Goal: Task Accomplishment & Management: Complete application form

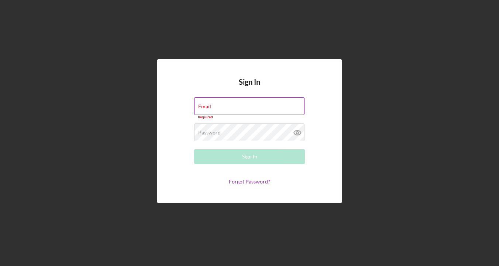
type input "[EMAIL_ADDRESS][DOMAIN_NAME]"
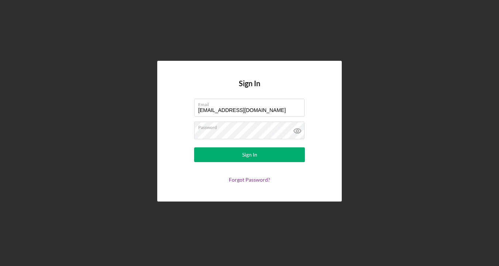
click at [241, 164] on form "Email [EMAIL_ADDRESS][DOMAIN_NAME] Password Sign In Forgot Password?" at bounding box center [250, 141] width 148 height 84
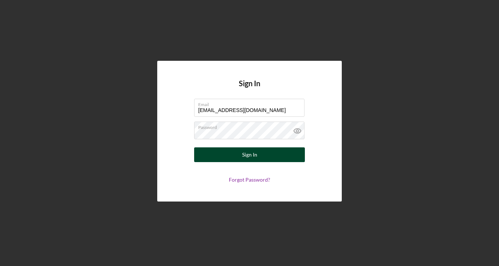
click at [246, 155] on div "Sign In" at bounding box center [249, 155] width 15 height 15
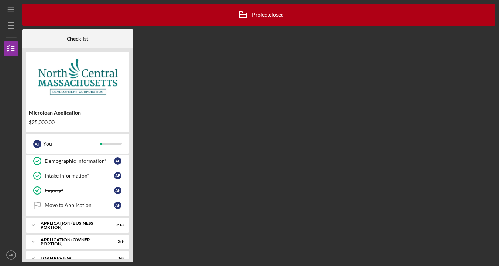
scroll to position [107, 0]
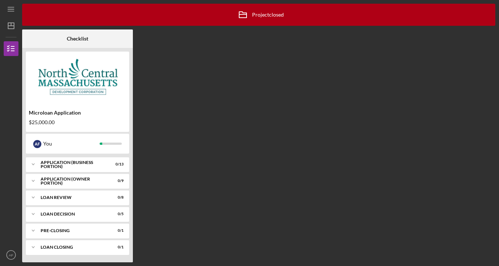
click at [109, 91] on img at bounding box center [77, 77] width 103 height 44
click at [77, 149] on div "You" at bounding box center [71, 144] width 56 height 13
click at [76, 169] on div "Icon/Expander APPLICATION (BUSINESS PORTION) 0 / 13" at bounding box center [77, 164] width 103 height 15
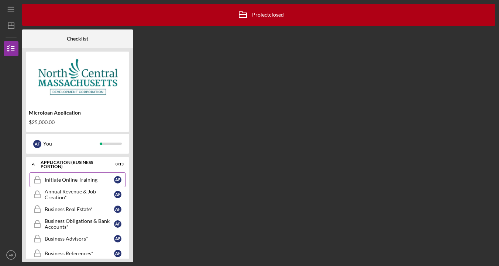
click at [84, 186] on link "Initiate Online Training Initiate Online Training A F" at bounding box center [78, 180] width 96 height 15
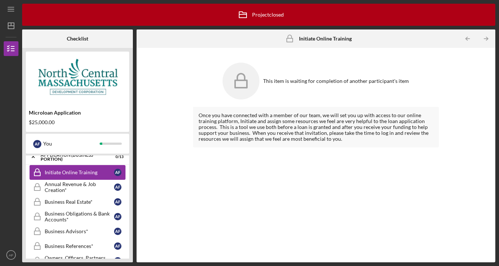
click at [84, 186] on div "Annual Revenue & Job Creation*" at bounding box center [79, 188] width 69 height 12
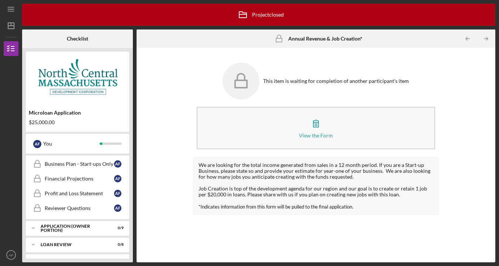
scroll to position [303, 0]
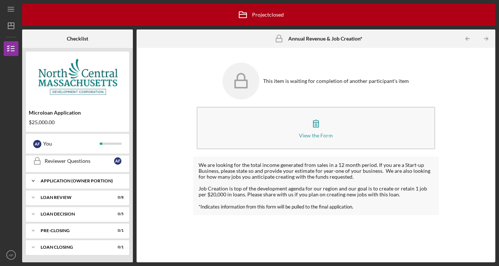
click at [85, 185] on div "Icon/Expander APPLICATION (OWNER PORTION) 0 / 9" at bounding box center [77, 181] width 103 height 15
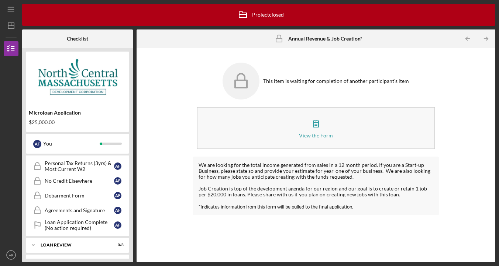
scroll to position [440, 0]
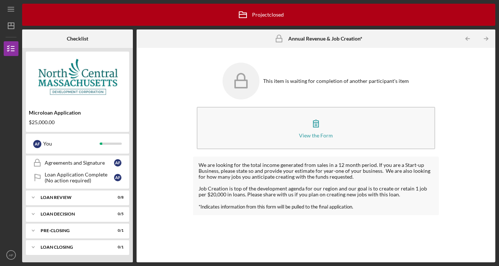
click at [104, 185] on div "Owner Information* Owner Information* A F Management Declarations* Management D…" at bounding box center [77, 120] width 103 height 137
click at [104, 181] on div "Loan Application Complete (No action required)" at bounding box center [79, 178] width 69 height 12
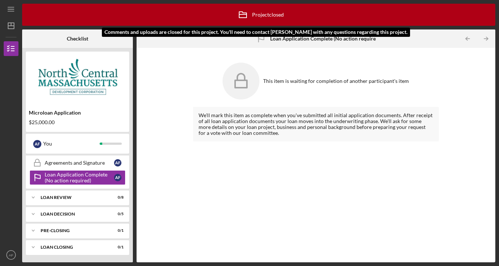
click at [195, 23] on div "Icon/Archived Project closed Icon/Info" at bounding box center [258, 15] width 473 height 22
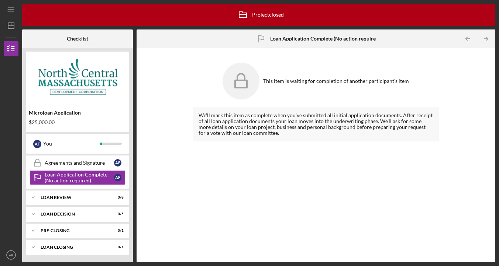
click at [99, 92] on img at bounding box center [77, 77] width 103 height 44
click at [83, 28] on div "Icon/Archived Project closed Icon/Info Checklist Microloan Application $25,000.…" at bounding box center [258, 133] width 473 height 259
click at [10, 26] on line "button" at bounding box center [11, 26] width 6 height 0
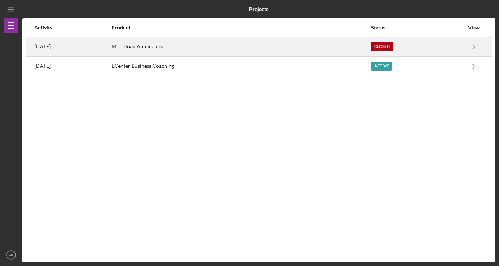
click at [304, 42] on div "Microloan Application" at bounding box center [240, 47] width 259 height 18
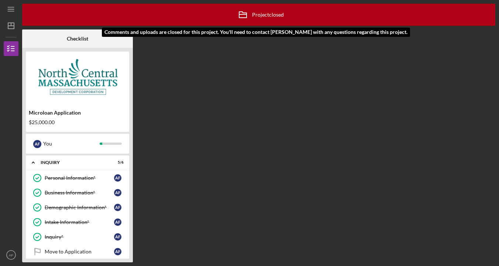
click at [263, 15] on div "Icon/Archived Project closed Icon/Info" at bounding box center [259, 15] width 50 height 18
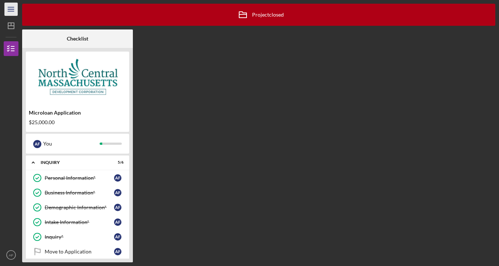
click at [16, 8] on icon "Icon/Menu" at bounding box center [11, 9] width 17 height 17
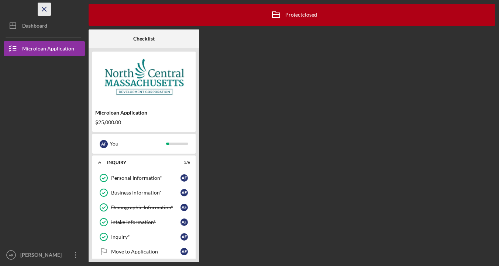
click at [44, 7] on icon "Icon/Menu Close" at bounding box center [44, 9] width 17 height 17
